Goal: Task Accomplishment & Management: Complete application form

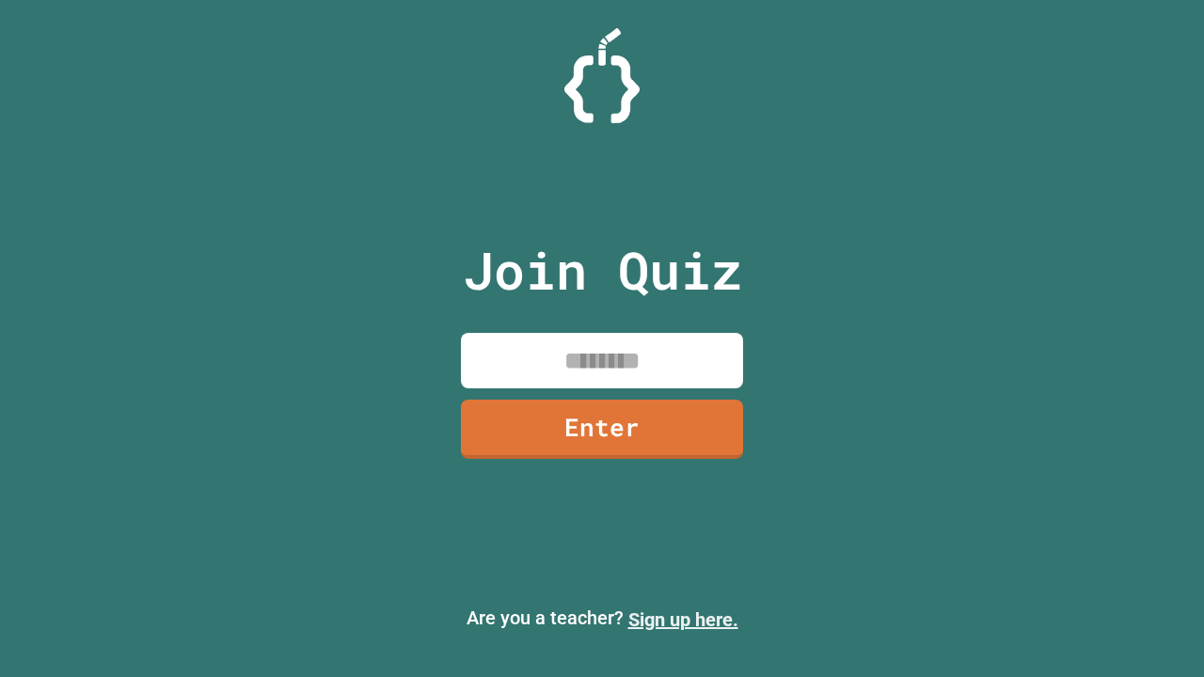
click at [683, 620] on link "Sign up here." at bounding box center [684, 620] width 110 height 23
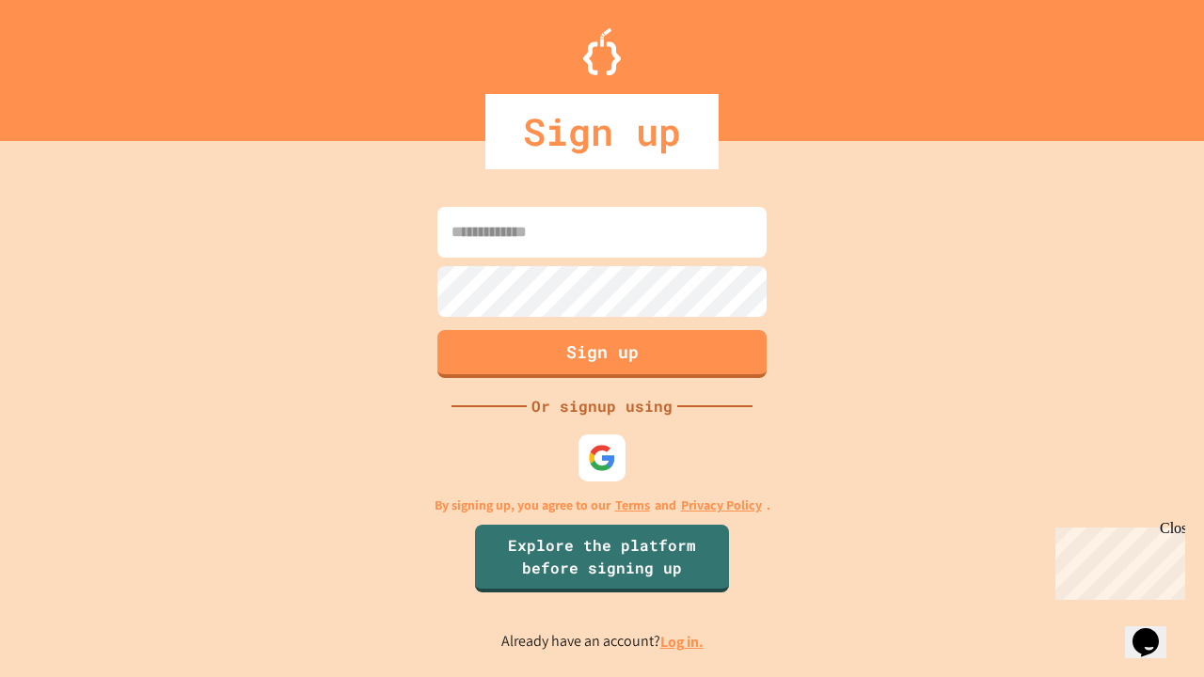
click at [683, 642] on link "Log in." at bounding box center [682, 642] width 43 height 20
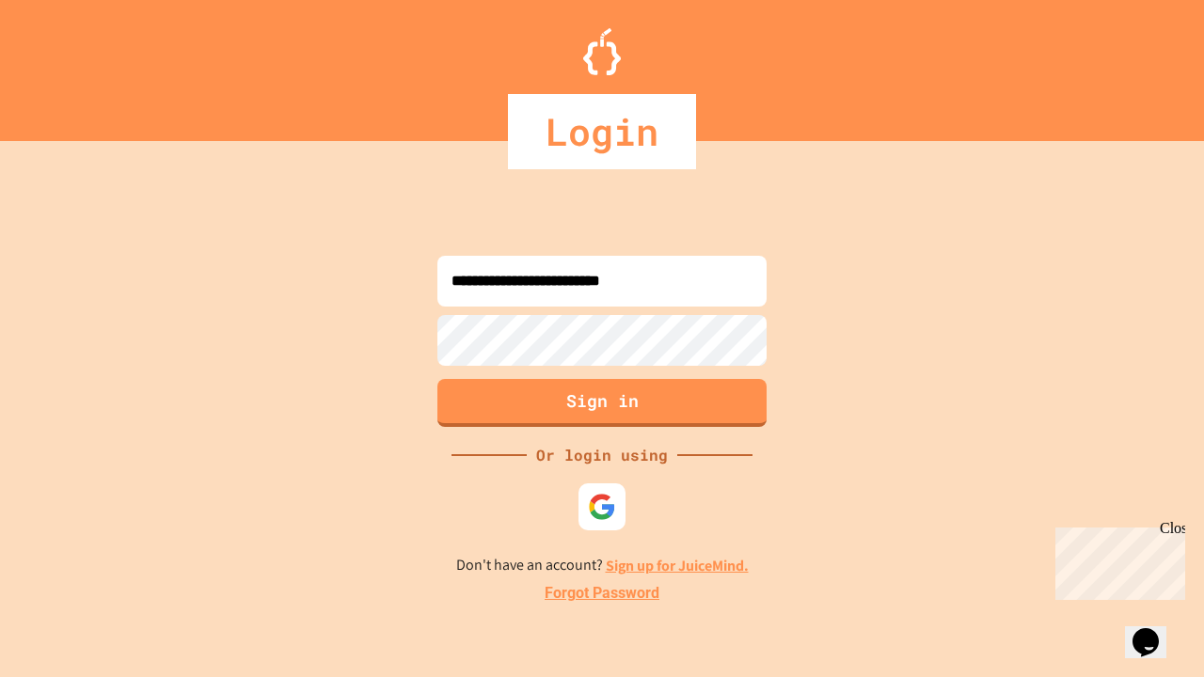
type input "**********"
